Goal: Task Accomplishment & Management: Use online tool/utility

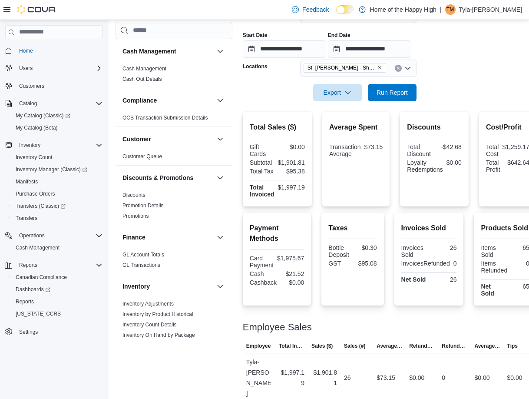
scroll to position [434, 0]
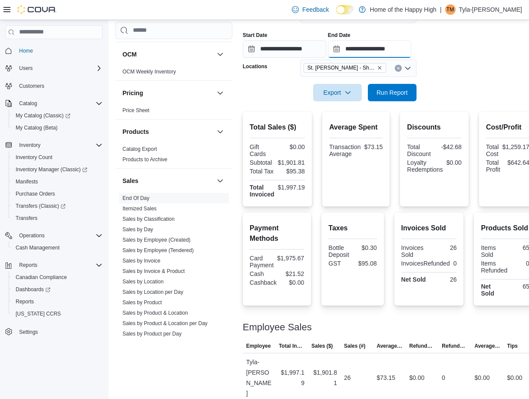
click at [411, 47] on input "**********" at bounding box center [369, 48] width 83 height 17
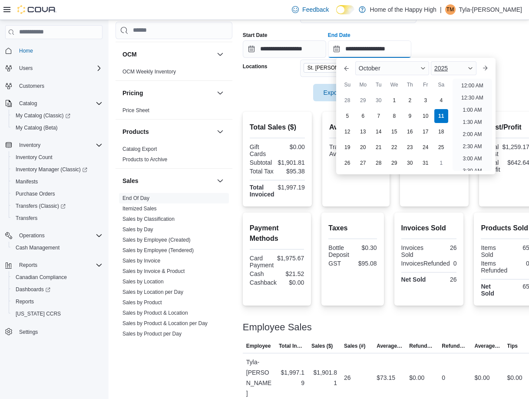
scroll to position [416, 0]
click at [482, 82] on li "5:00 PM" at bounding box center [472, 83] width 26 height 10
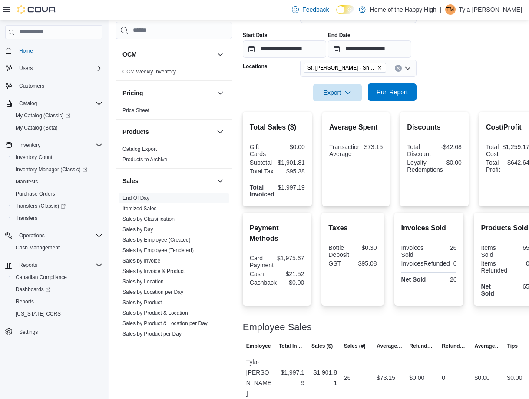
click at [376, 99] on span "Run Report" at bounding box center [392, 91] width 38 height 17
click at [371, 48] on input "**********" at bounding box center [369, 48] width 83 height 17
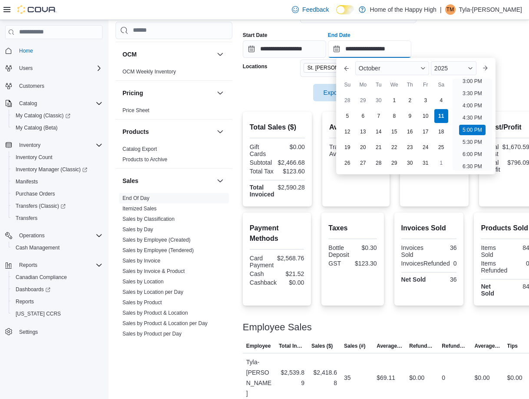
scroll to position [354, 0]
click at [472, 119] on li "4:00 PM" at bounding box center [472, 121] width 26 height 10
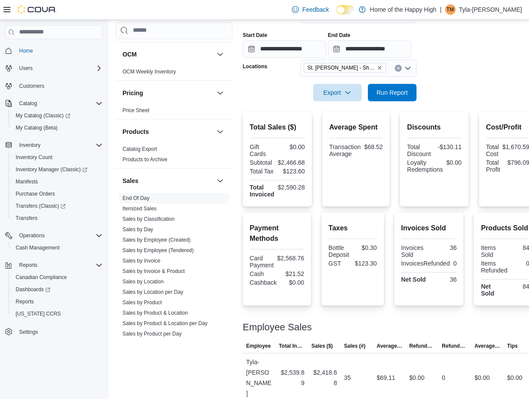
click at [363, 79] on div at bounding box center [390, 80] width 294 height 7
click at [385, 94] on span "Run Report" at bounding box center [392, 92] width 31 height 9
click at [404, 82] on div at bounding box center [390, 80] width 294 height 7
click at [408, 91] on span "Run Report" at bounding box center [392, 91] width 38 height 17
click at [411, 55] on input "**********" at bounding box center [369, 48] width 83 height 17
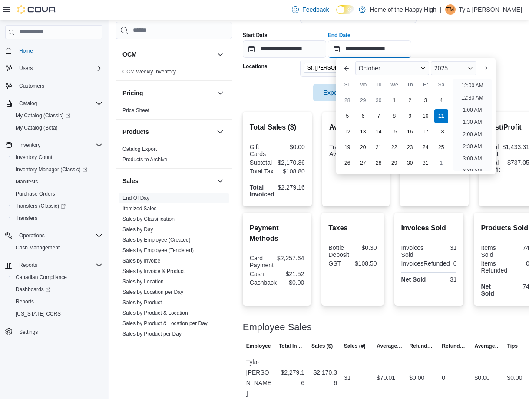
scroll to position [416, 0]
click at [462, 86] on li "5:00 PM" at bounding box center [472, 83] width 26 height 10
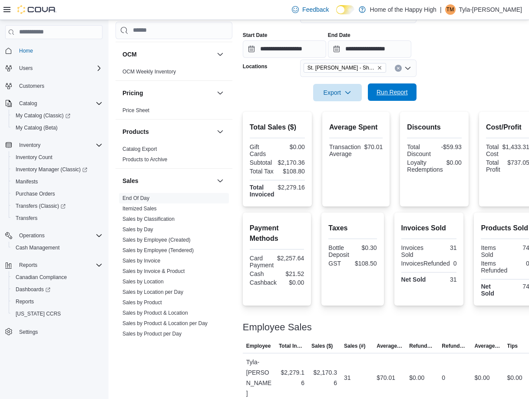
click at [383, 96] on span "Run Report" at bounding box center [392, 92] width 31 height 9
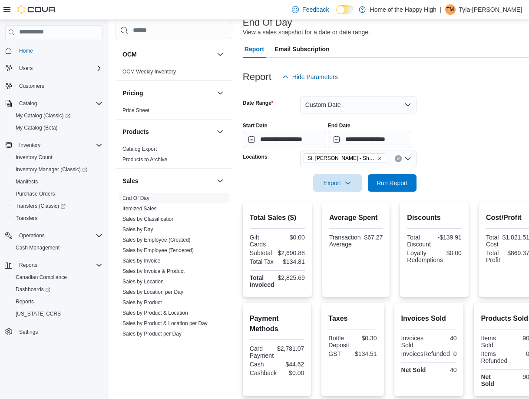
scroll to position [47, 0]
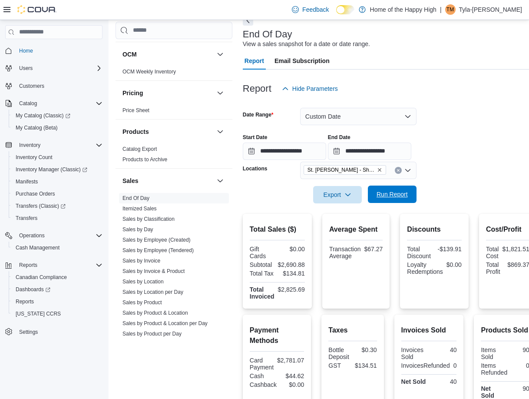
click at [383, 191] on span "Run Report" at bounding box center [392, 194] width 31 height 9
click at [411, 158] on input "**********" at bounding box center [369, 150] width 83 height 17
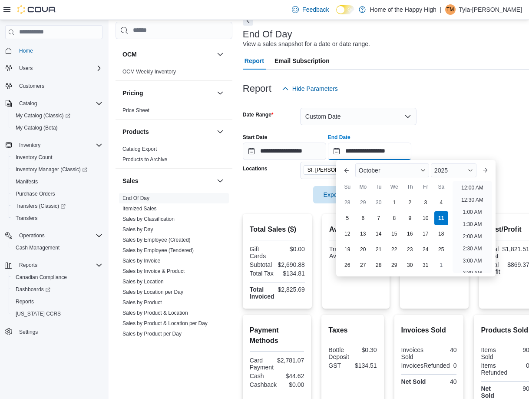
scroll to position [440, 0]
click at [467, 184] on li "6:00 PM" at bounding box center [472, 185] width 26 height 10
type input "**********"
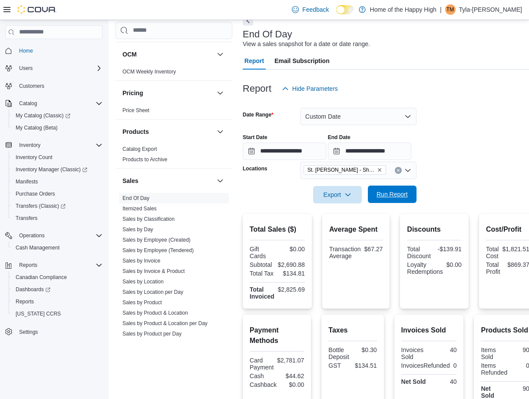
click at [398, 200] on span "Run Report" at bounding box center [392, 193] width 38 height 17
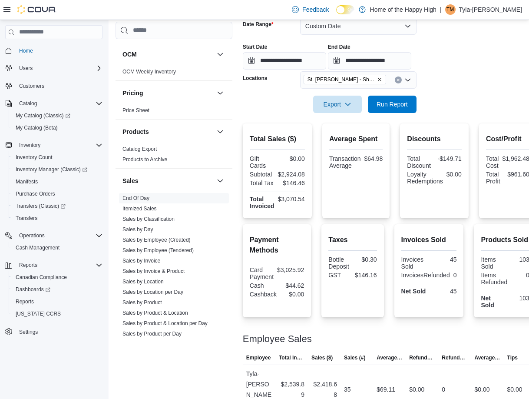
scroll to position [3, 0]
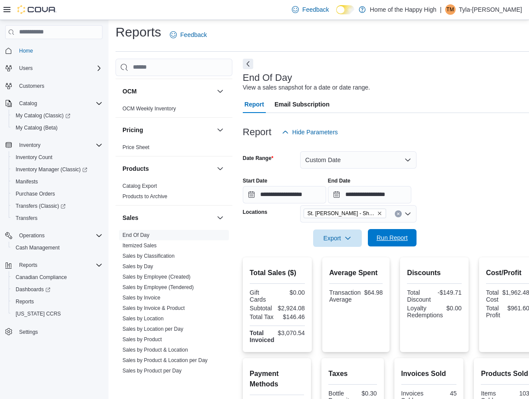
click at [389, 229] on span "Run Report" at bounding box center [392, 237] width 38 height 17
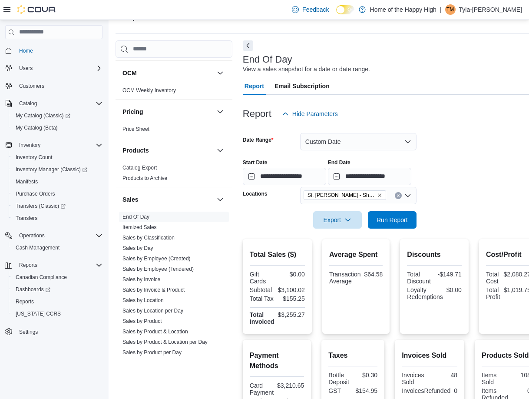
scroll to position [0, 0]
